Goal: Obtain resource: Download file/media

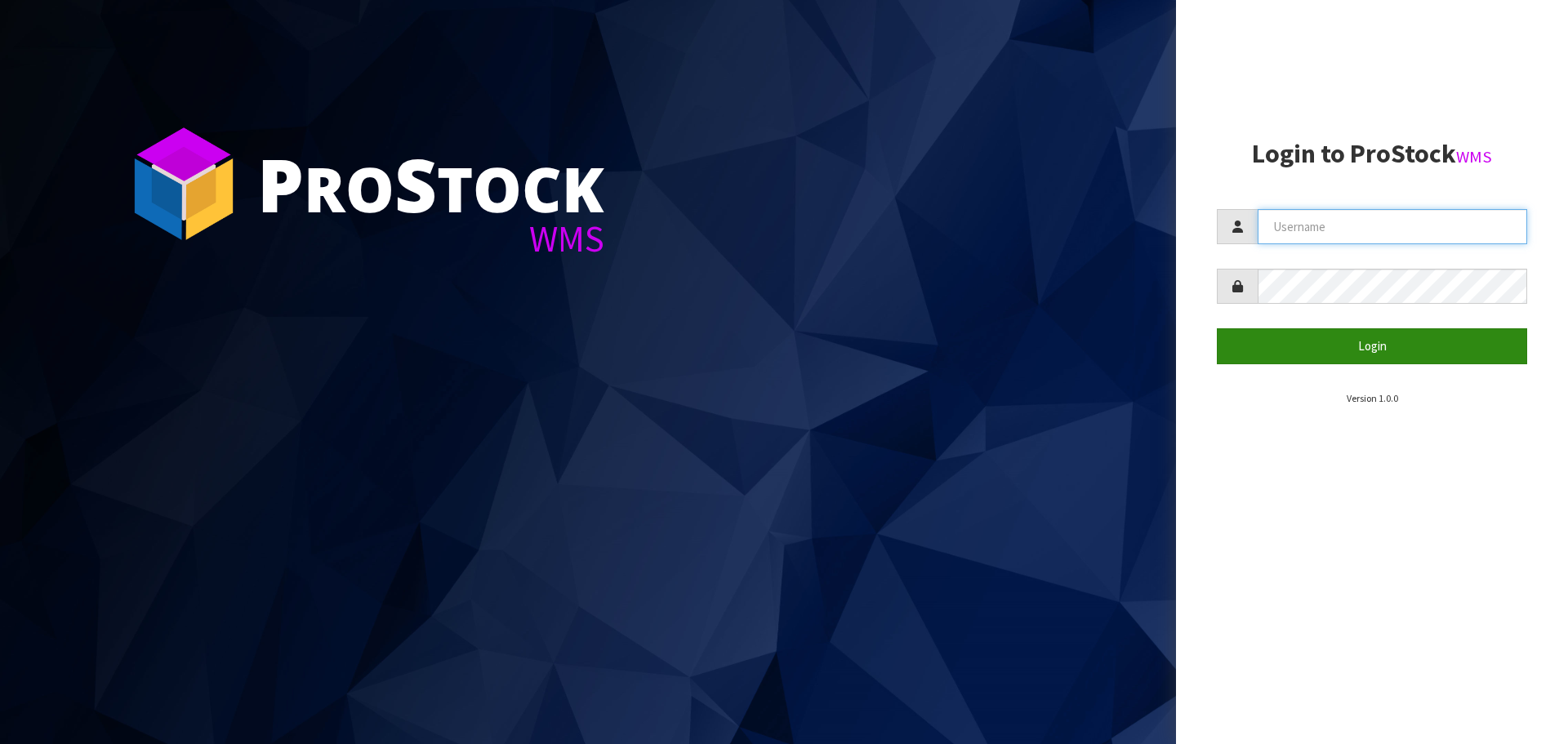
type input "[PERSON_NAME][EMAIL_ADDRESS][DOMAIN_NAME]"
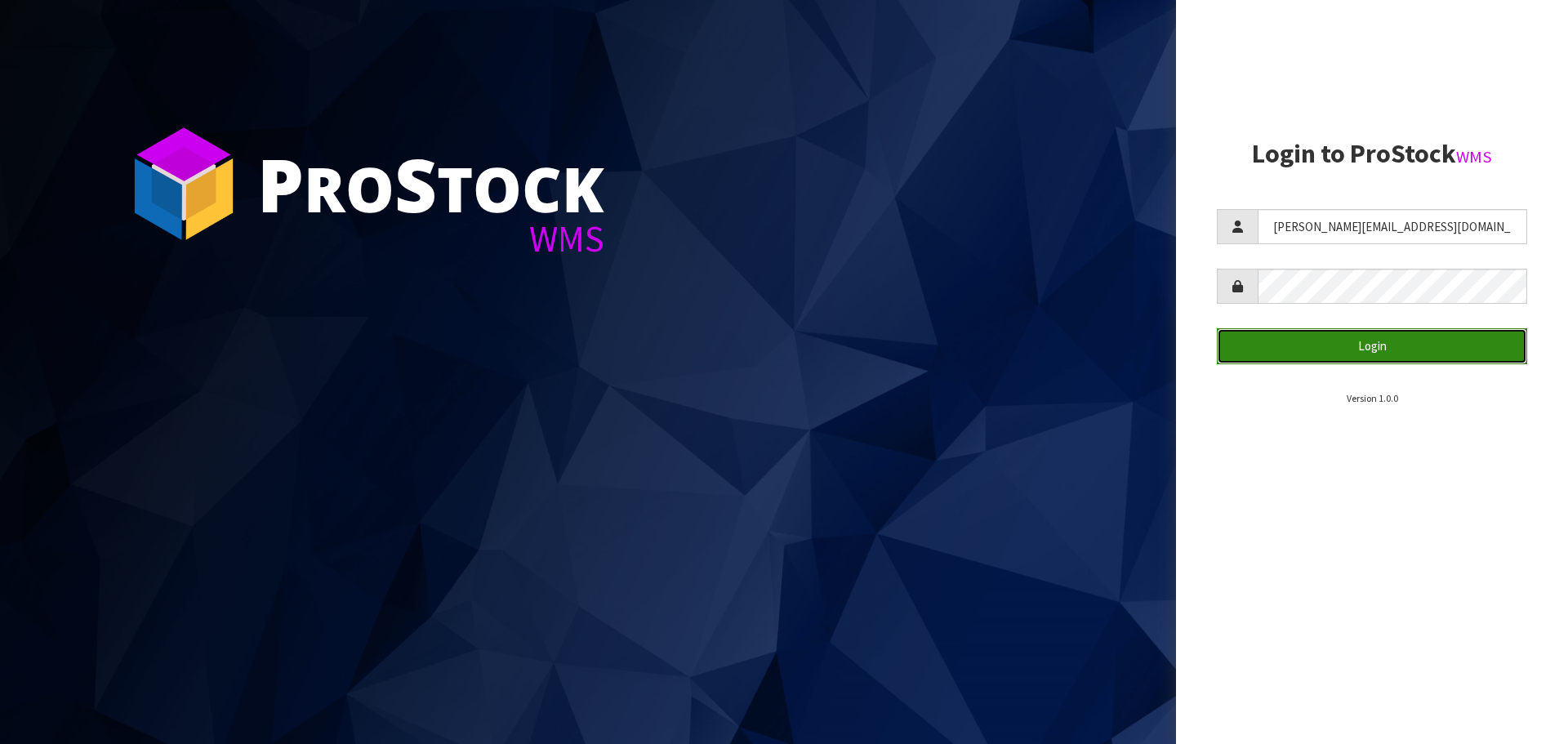
click at [1291, 343] on button "Login" at bounding box center [1371, 345] width 310 height 35
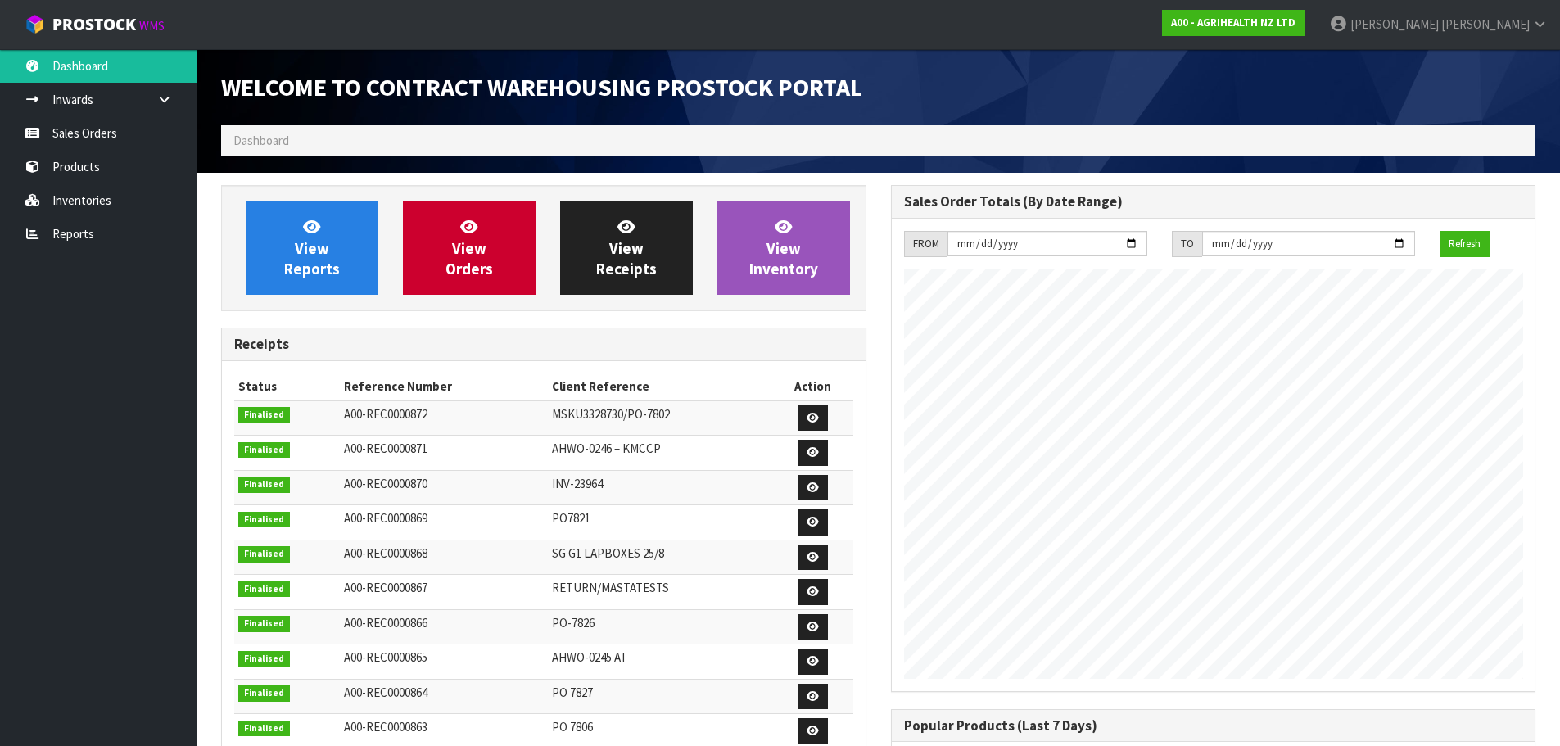
scroll to position [908, 669]
click at [46, 188] on link "Inventories" at bounding box center [98, 200] width 197 height 34
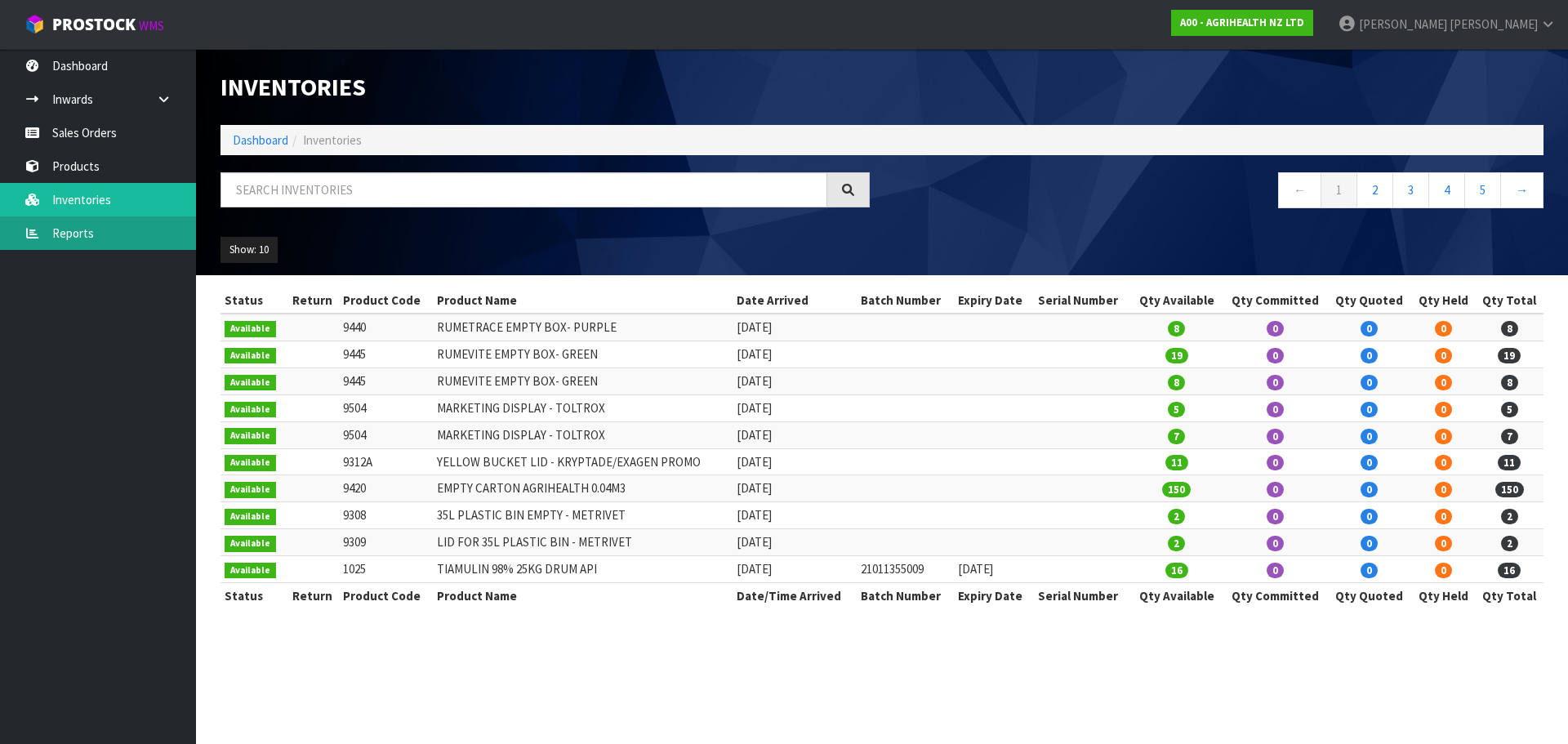
click at [120, 228] on link "Reports" at bounding box center [98, 233] width 196 height 34
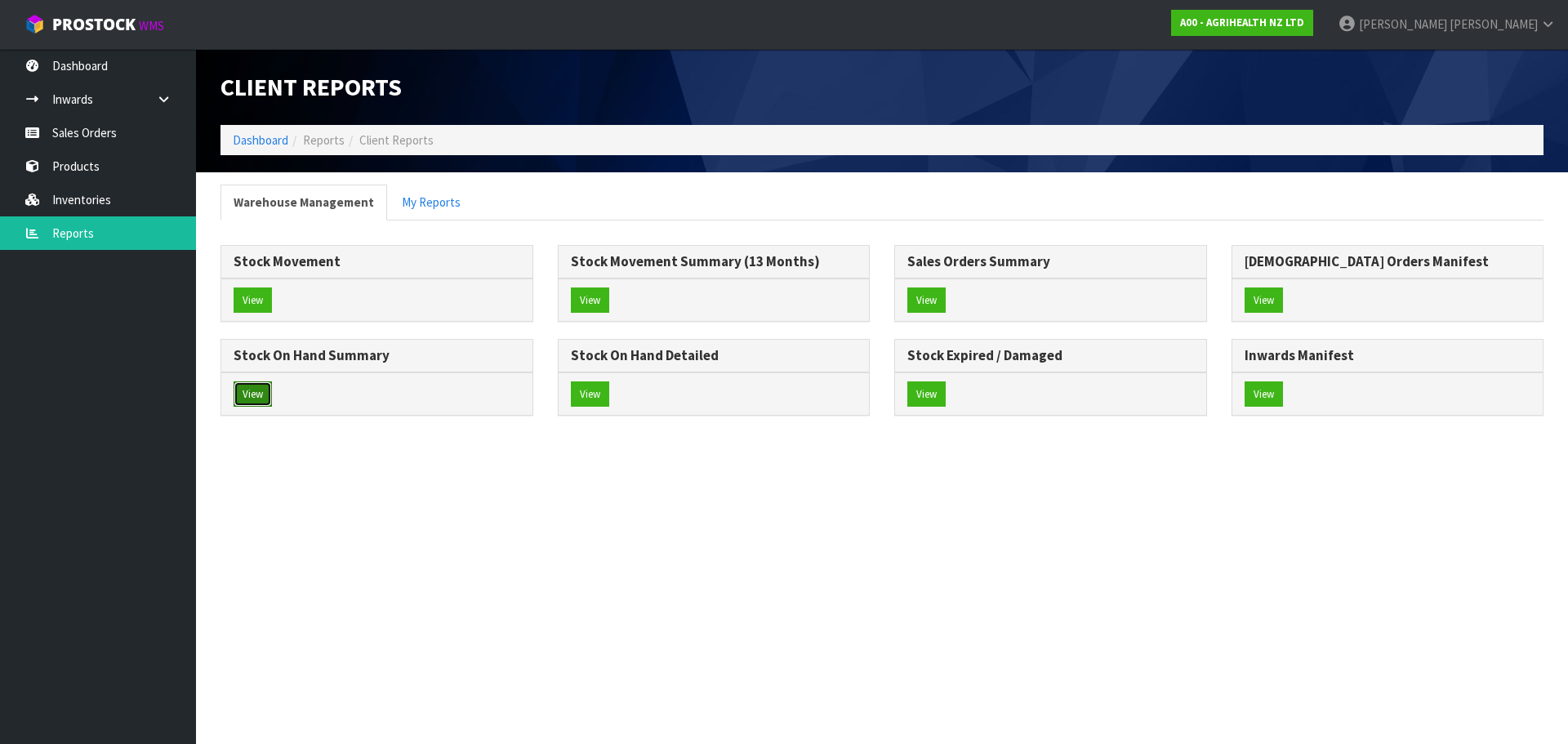
click at [259, 387] on button "View" at bounding box center [252, 395] width 38 height 26
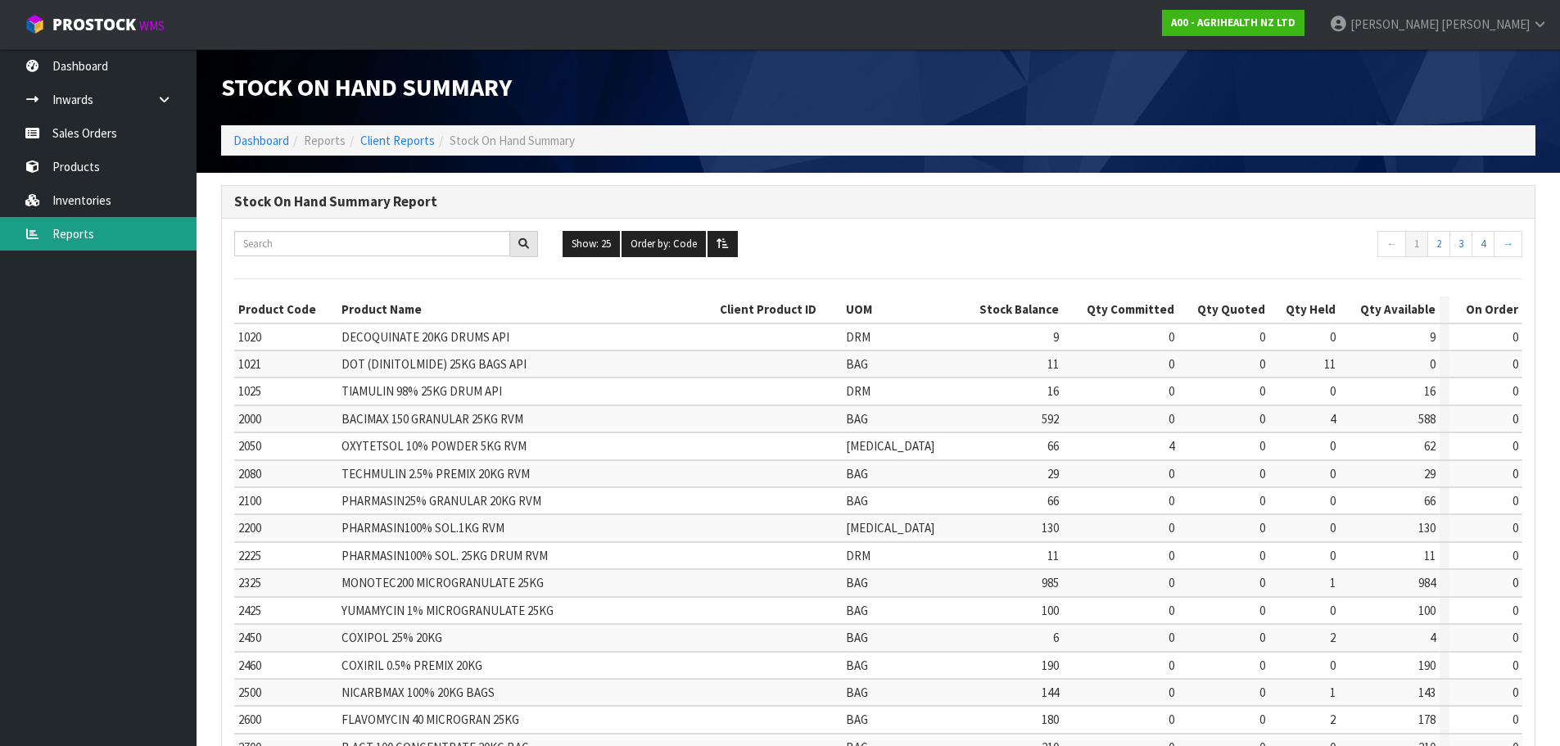
click at [120, 250] on link "Reports" at bounding box center [98, 234] width 197 height 34
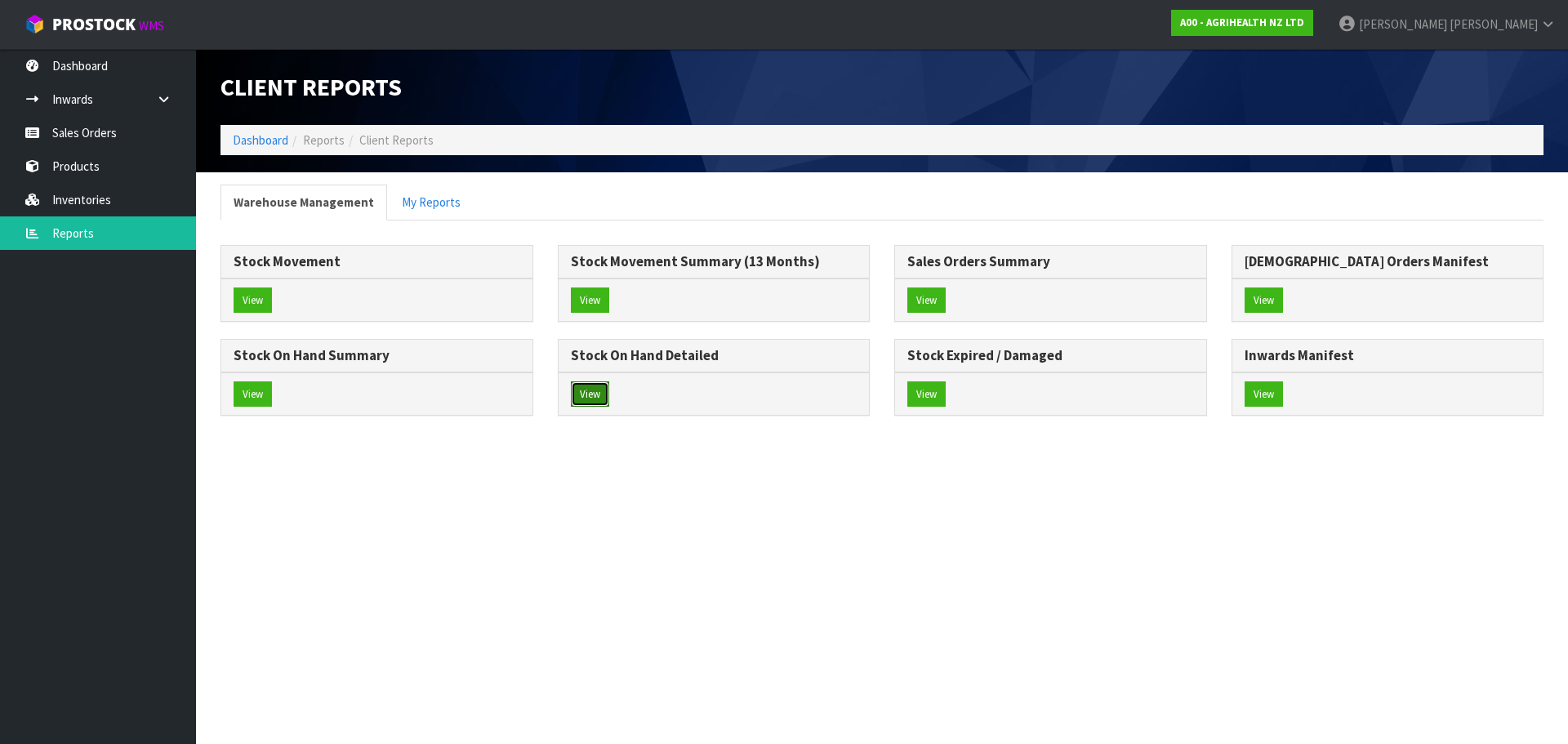
click at [603, 385] on button "View" at bounding box center [590, 395] width 38 height 26
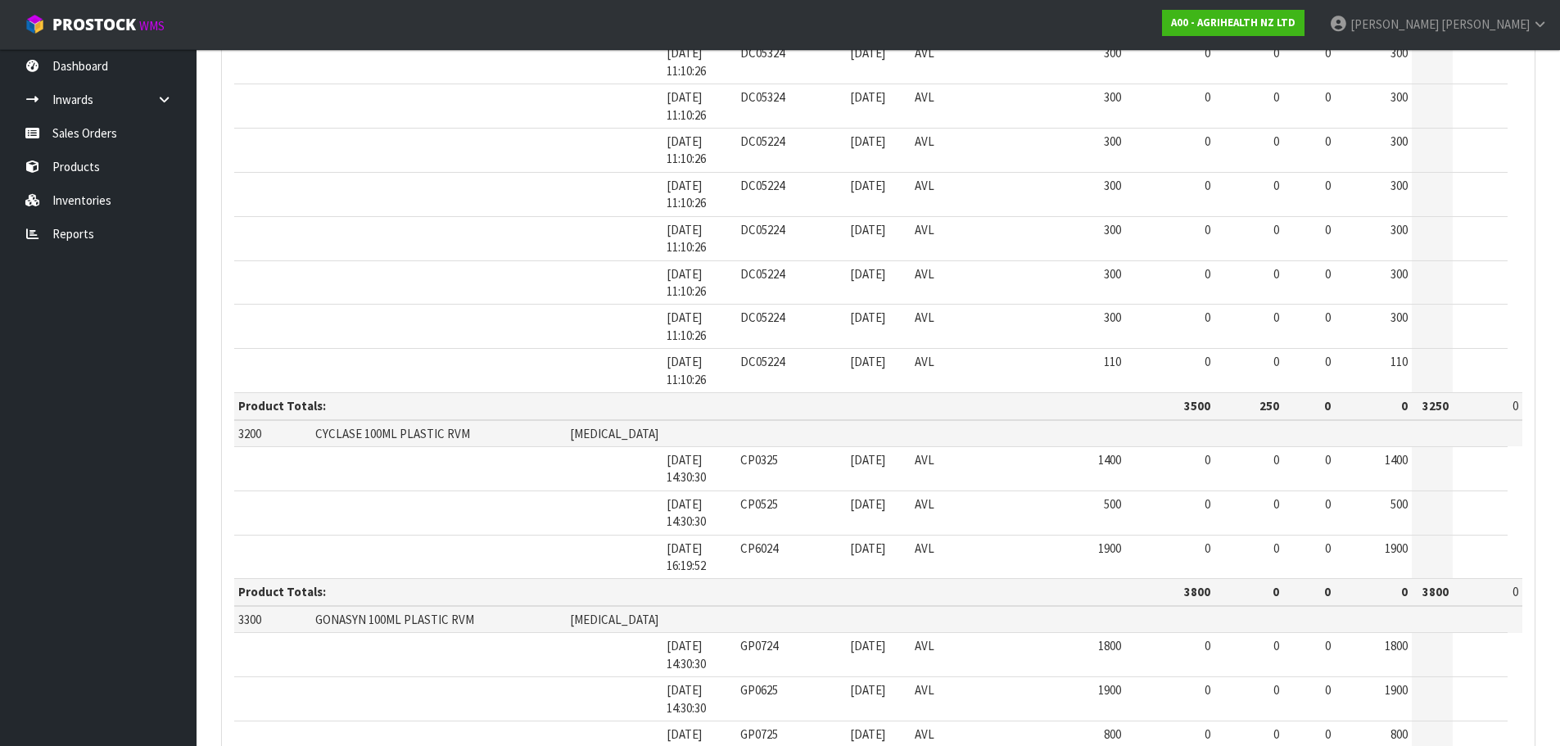
scroll to position [5255, 0]
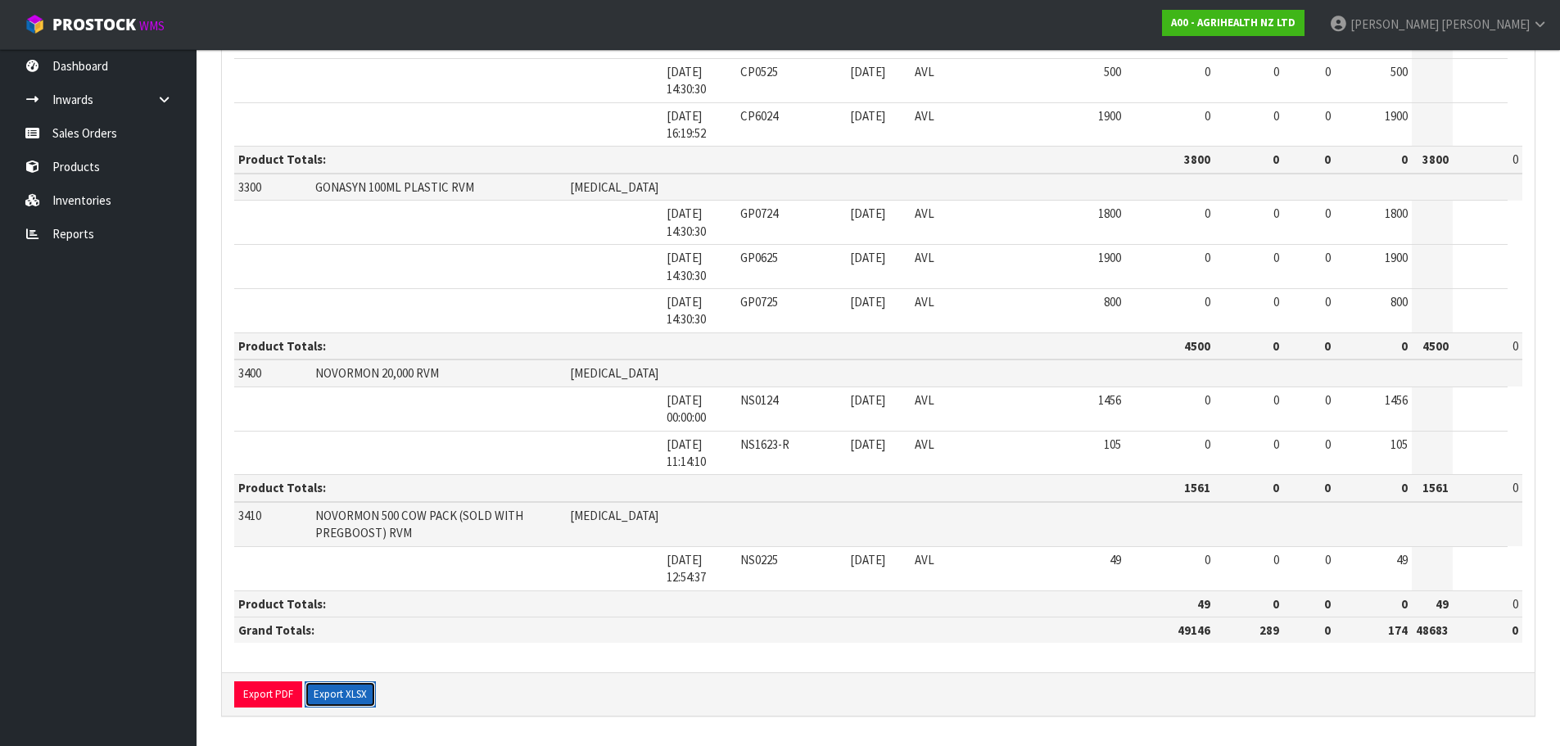
click at [343, 690] on button "Export XLSX" at bounding box center [340, 694] width 71 height 26
